Goal: Information Seeking & Learning: Check status

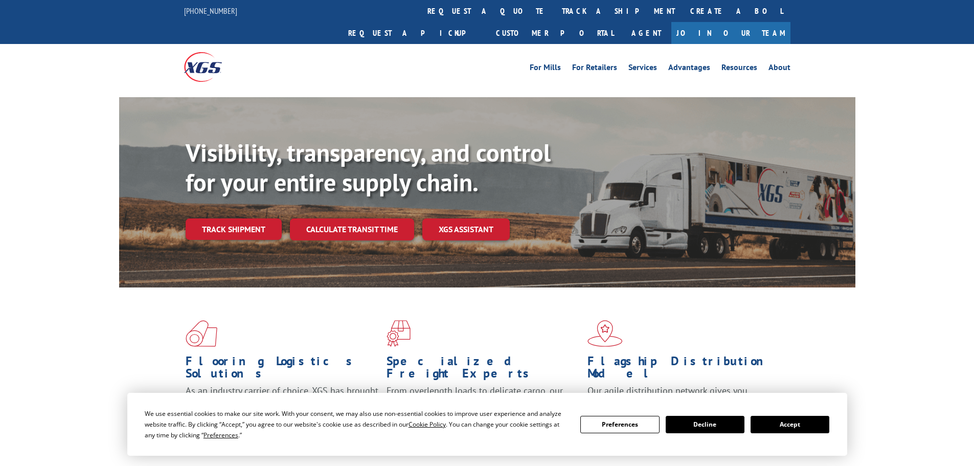
click at [234, 220] on div "Visibility, transparency, and control for your entire supply chain. Track shipm…" at bounding box center [521, 209] width 670 height 143
click at [234, 218] on link "Track shipment" at bounding box center [234, 228] width 96 height 21
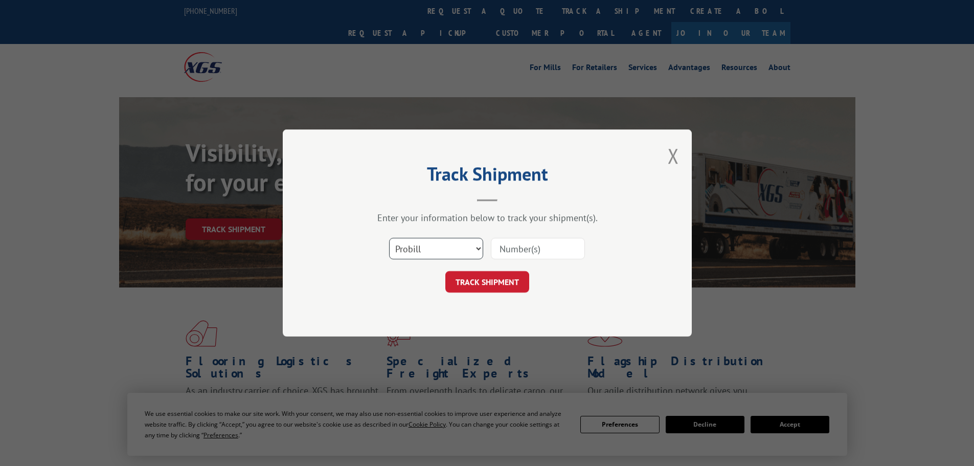
click at [477, 253] on select "Select category... Probill BOL PO" at bounding box center [436, 248] width 94 height 21
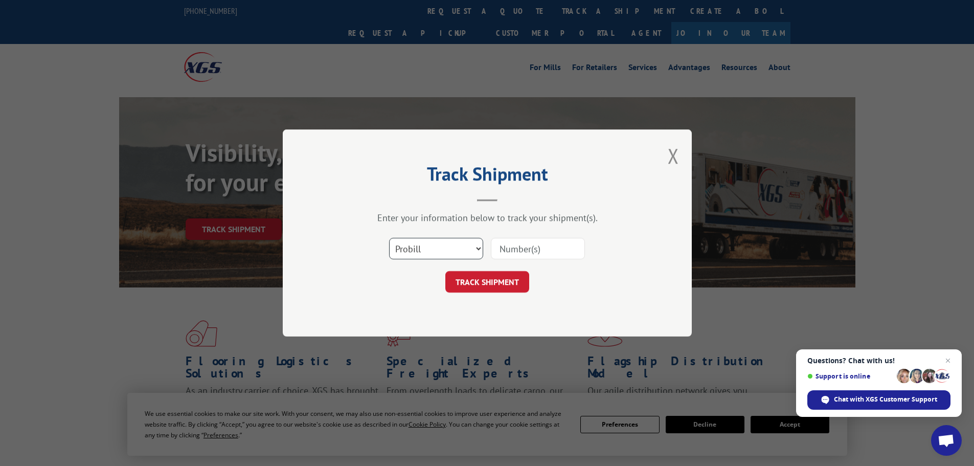
select select "po"
click at [389, 238] on select "Select category... Probill BOL PO" at bounding box center [436, 248] width 94 height 21
click at [511, 245] on input at bounding box center [538, 248] width 94 height 21
type input "03520483"
click at [445, 271] on button "TRACK SHIPMENT" at bounding box center [487, 281] width 84 height 21
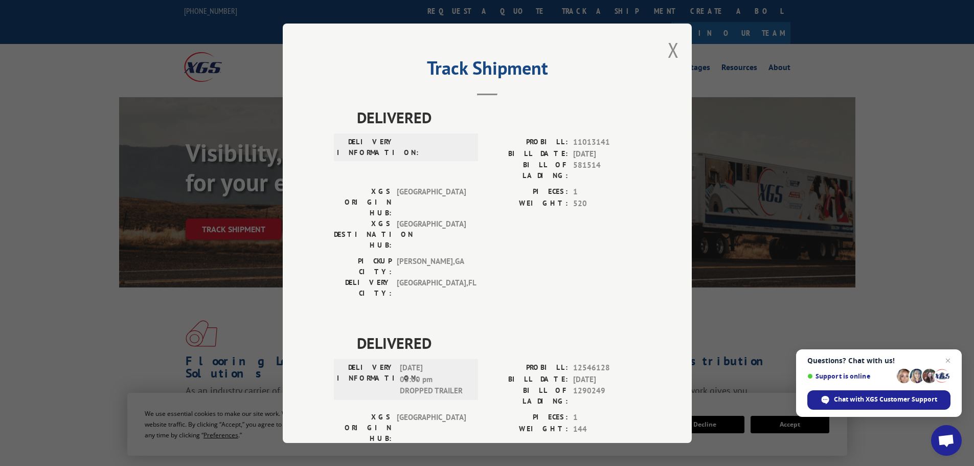
click at [661, 50] on div "Track Shipment DELIVERED DELIVERY INFORMATION: PROBILL: 11013141 BILL DATE: [DA…" at bounding box center [487, 233] width 409 height 419
click at [669, 56] on button "Close modal" at bounding box center [673, 49] width 11 height 27
